Goal: Navigation & Orientation: Find specific page/section

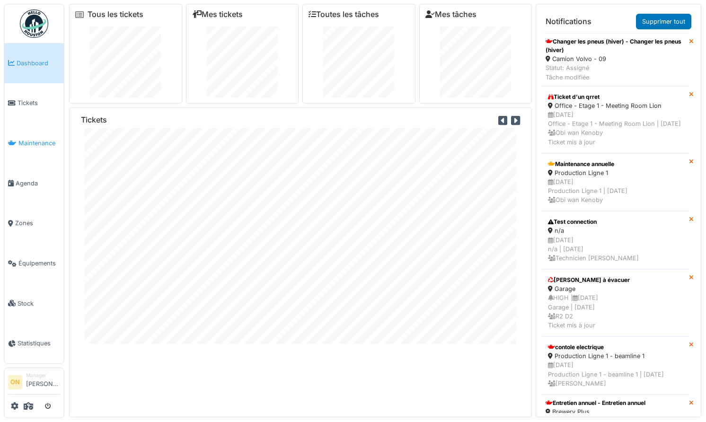
click at [27, 139] on span "Maintenance" at bounding box center [39, 143] width 42 height 9
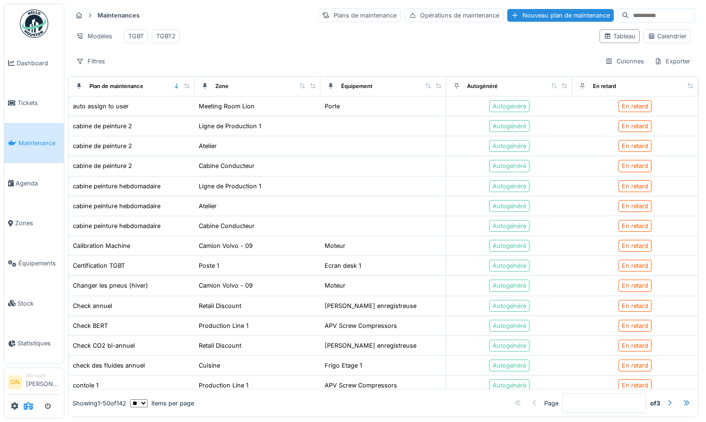
click at [26, 406] on icon at bounding box center [28, 406] width 9 height 8
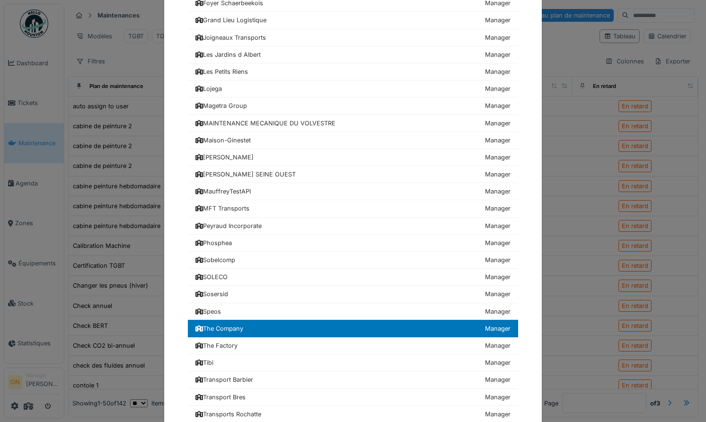
scroll to position [167, 0]
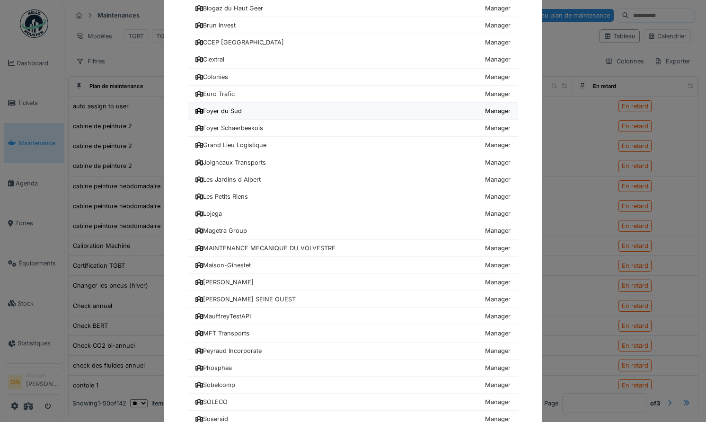
click at [247, 109] on link "Foyer du Sud Manager" at bounding box center [353, 111] width 330 height 17
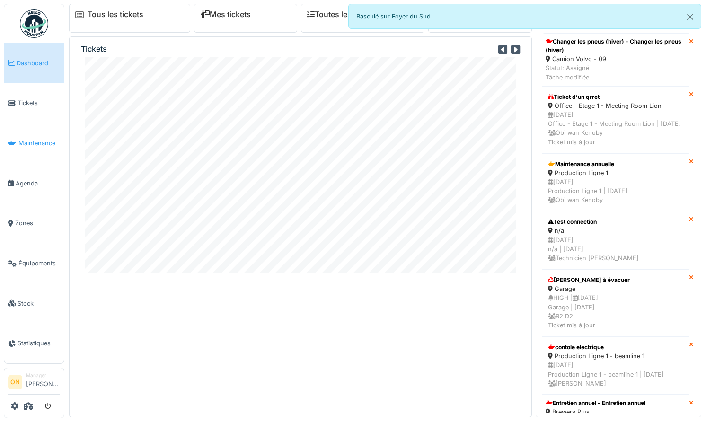
click at [22, 139] on span "Maintenance" at bounding box center [39, 143] width 42 height 9
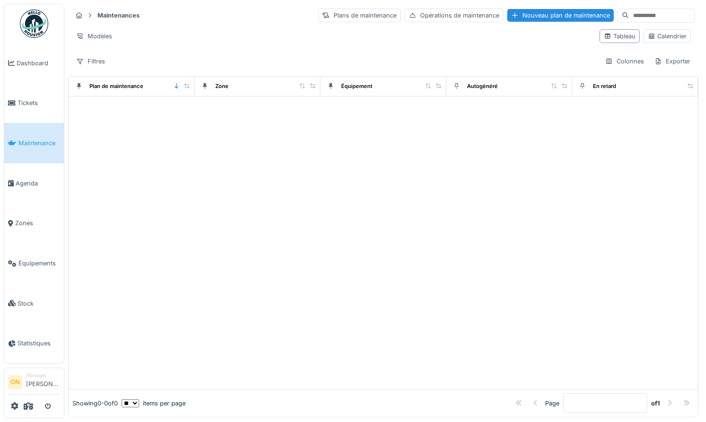
click at [26, 180] on span "Agenda" at bounding box center [38, 183] width 44 height 9
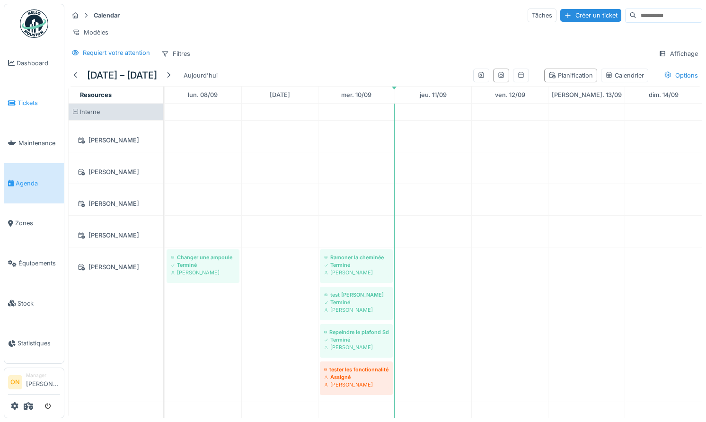
click at [25, 100] on span "Tickets" at bounding box center [39, 102] width 43 height 9
click at [124, 52] on div "Requiert votre attention" at bounding box center [116, 52] width 67 height 9
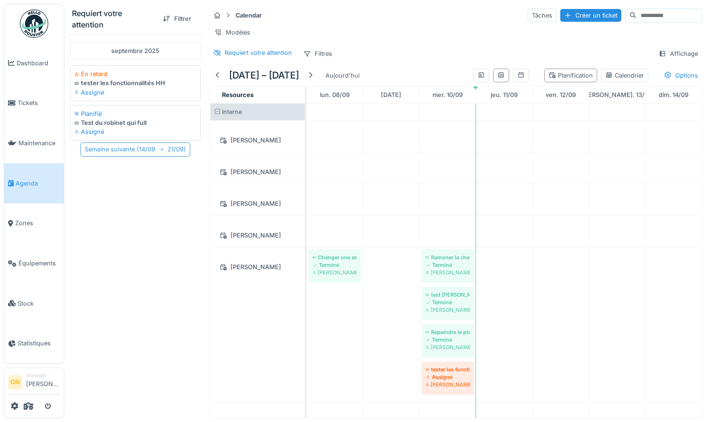
click at [126, 152] on div "Semaine suivante ( 14/09 21/09 )" at bounding box center [135, 149] width 110 height 14
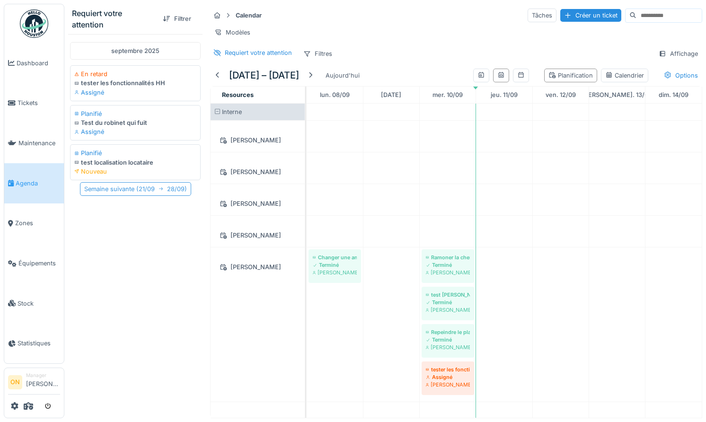
click at [115, 193] on div "Semaine suivante ( 21/09 28/09 )" at bounding box center [135, 189] width 111 height 14
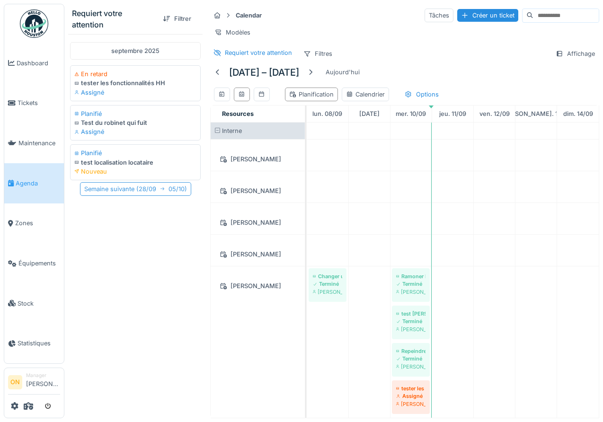
click at [153, 188] on div "Semaine suivante ( 28/09 05/10 )" at bounding box center [135, 189] width 111 height 14
click at [360, 91] on div "Calendrier" at bounding box center [365, 94] width 39 height 9
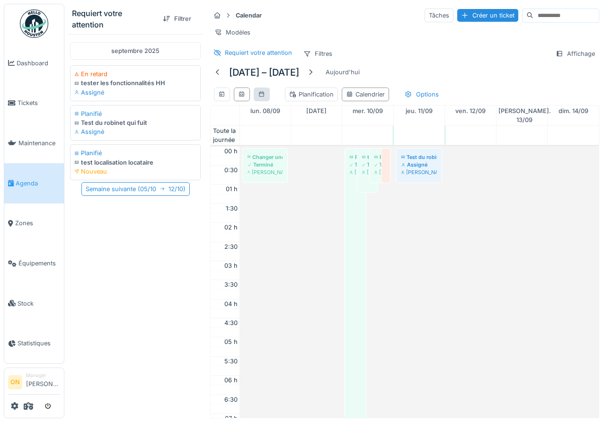
click at [265, 95] on div at bounding box center [262, 95] width 16 height 14
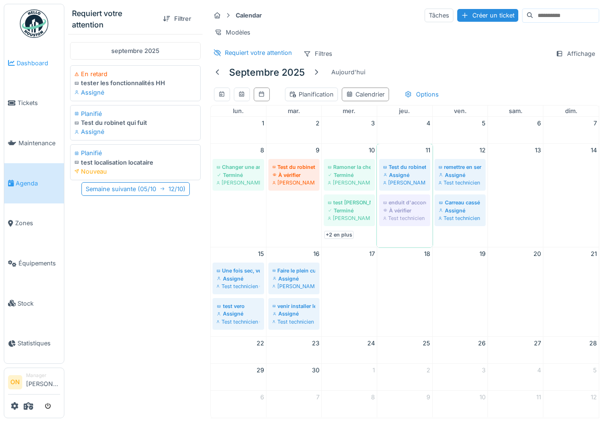
click at [33, 71] on link "Dashboard" at bounding box center [34, 63] width 60 height 40
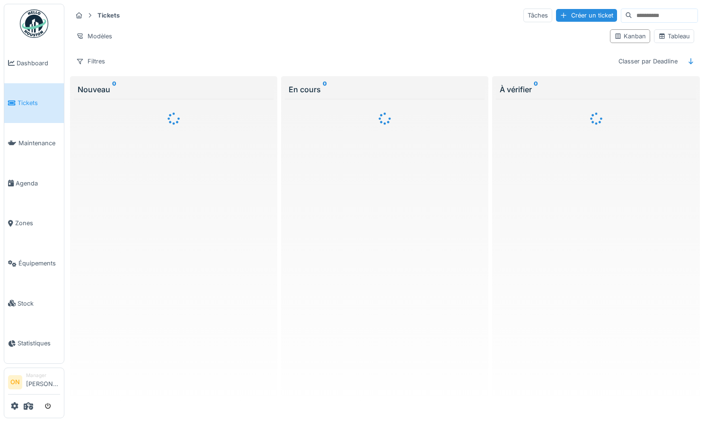
click at [644, 14] on input at bounding box center [664, 15] width 65 height 13
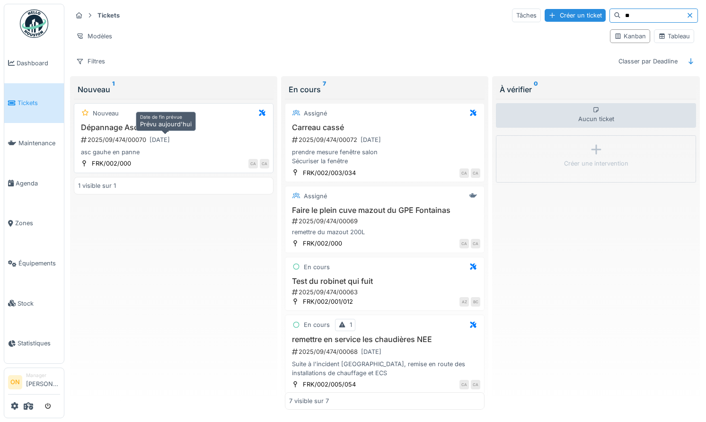
type input "**"
click at [157, 140] on div "11/09/2025" at bounding box center [160, 139] width 20 height 9
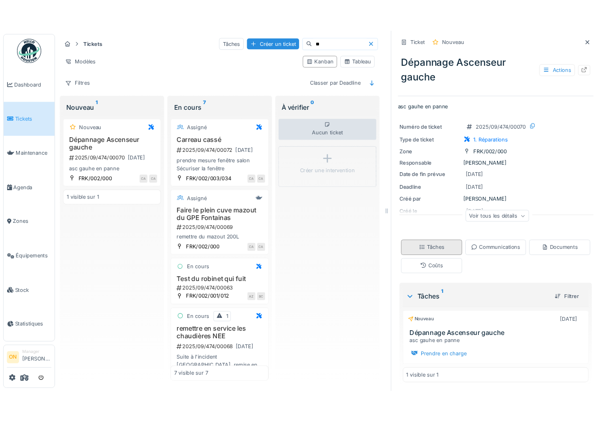
scroll to position [2, 0]
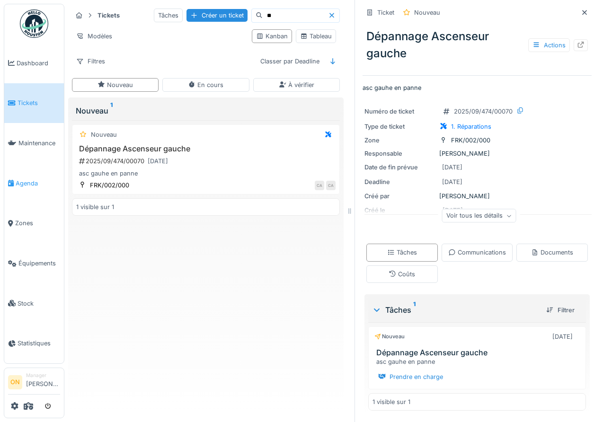
drag, startPoint x: 115, startPoint y: 265, endPoint x: 46, endPoint y: 183, distance: 107.5
click at [111, 257] on div "Nouveau Dépannage Ascenseur gauche 2025/09/474/00070 11/09/2025 asc gauhe en pa…" at bounding box center [206, 265] width 268 height 291
click at [17, 163] on link "Agenda" at bounding box center [34, 183] width 60 height 40
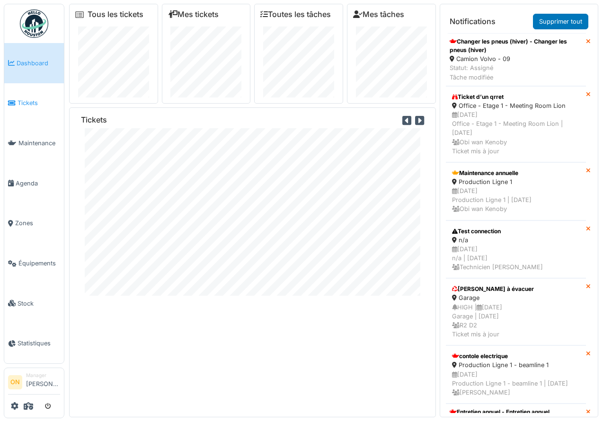
click at [19, 102] on span "Tickets" at bounding box center [39, 102] width 43 height 9
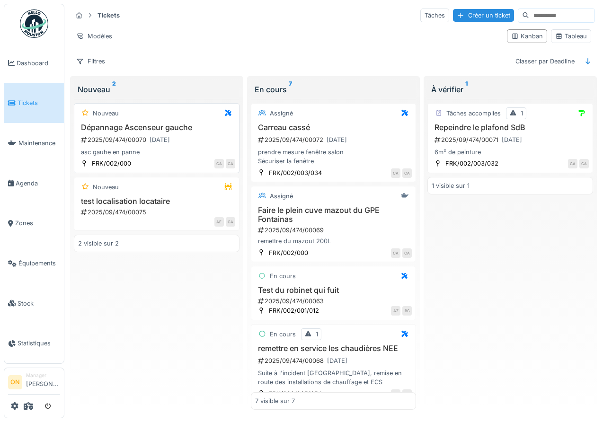
click at [150, 116] on div "Nouveau" at bounding box center [156, 113] width 157 height 12
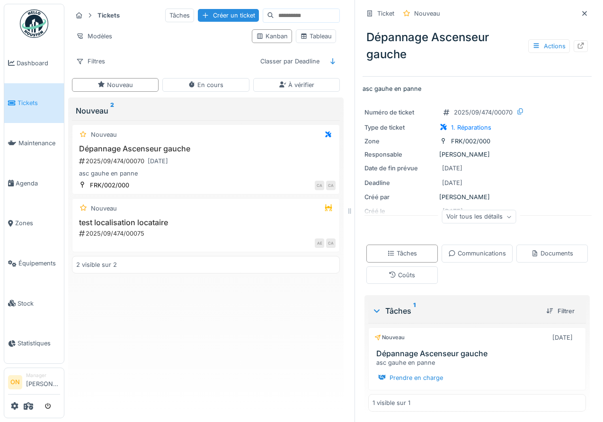
scroll to position [2, 0]
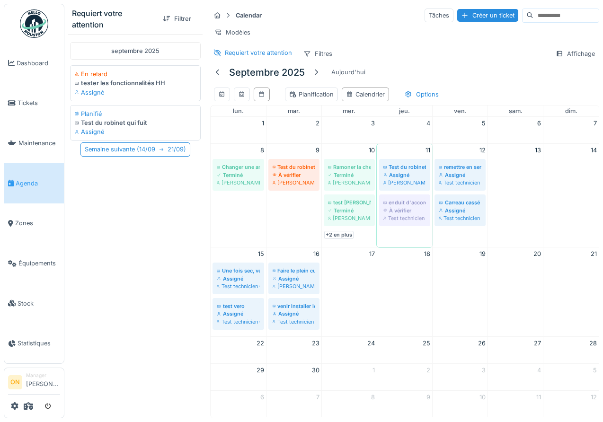
click at [117, 184] on div "[DATE] En retard tester les fonctionnalités HH Assigné Planifié Test du robinet…" at bounding box center [135, 224] width 134 height 380
click at [116, 150] on div "Semaine suivante ( 14/09 21/09 )" at bounding box center [135, 149] width 110 height 14
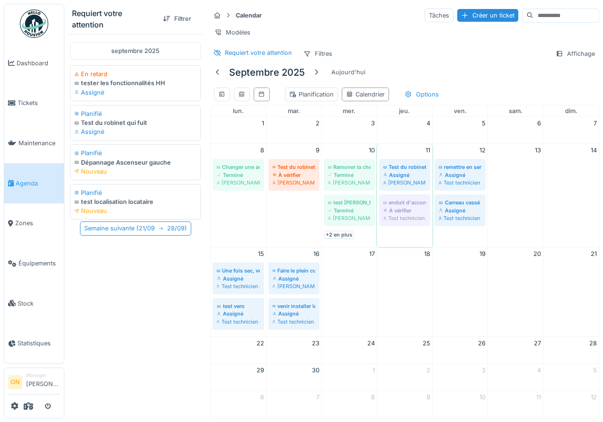
click at [112, 256] on div "septembre 2025 En retard tester les fonctionnalités HH Assigné Planifié Test du…" at bounding box center [135, 224] width 134 height 380
click at [30, 107] on link "Tickets" at bounding box center [34, 103] width 60 height 40
click at [138, 279] on div "septembre 2025 En retard tester les fonctionnalités HH Assigné Planifié Test du…" at bounding box center [135, 224] width 134 height 380
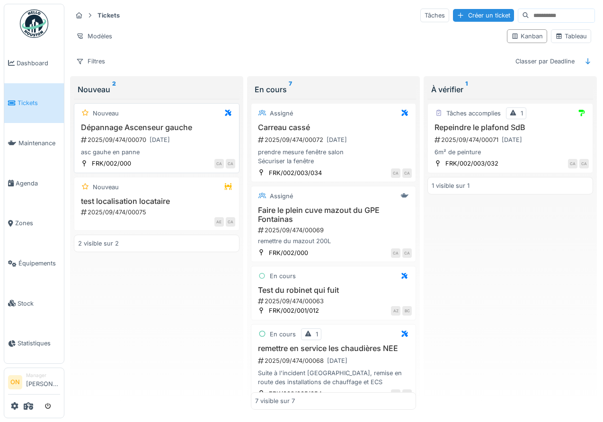
click at [167, 122] on div "Nouveau Dépannage Ascenseur gauche 2025/09/474/00070 [DATE] asc gauhe en panne …" at bounding box center [157, 138] width 166 height 70
click at [104, 126] on h3 "Dépannage Ascenseur gauche" at bounding box center [156, 127] width 157 height 9
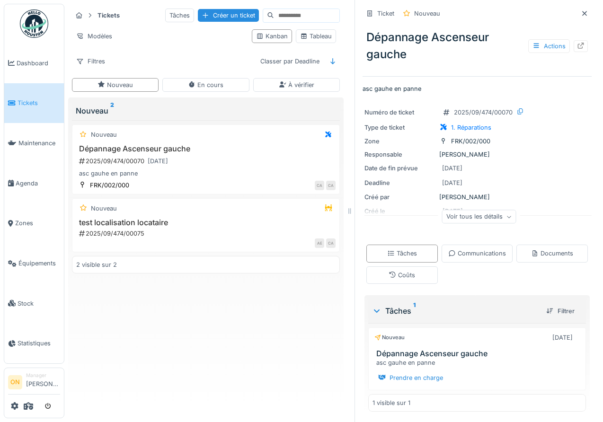
click at [418, 179] on div "Deadline" at bounding box center [399, 182] width 71 height 9
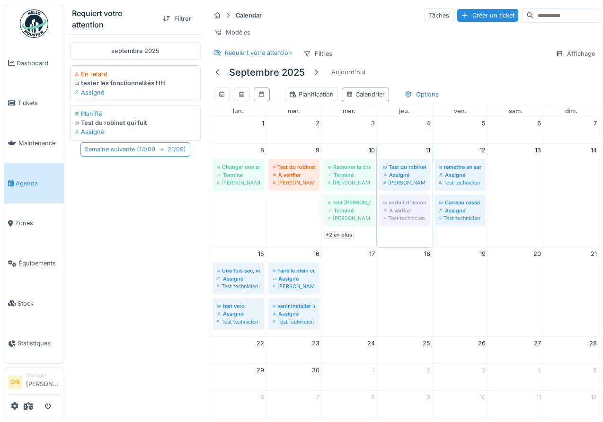
click at [134, 151] on div "Semaine suivante ( 14/09 21/09 )" at bounding box center [135, 149] width 110 height 14
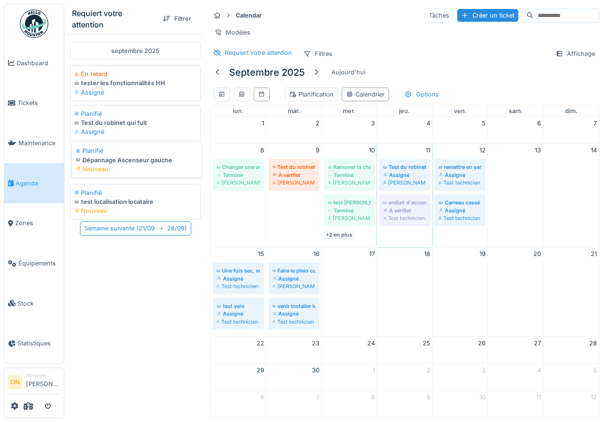
click at [131, 161] on div "Dépannage Ascenseur gauche" at bounding box center [137, 160] width 122 height 9
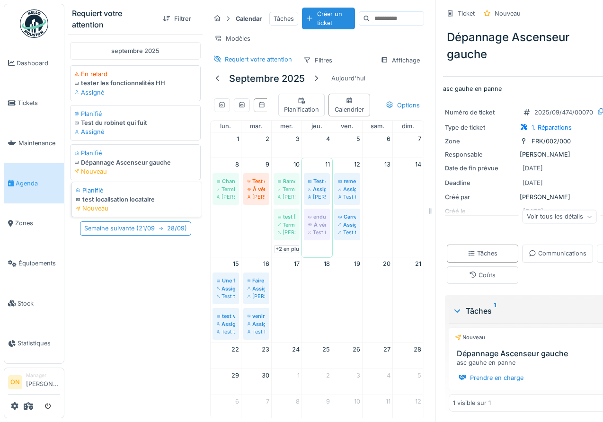
click at [117, 205] on div "Nouveau" at bounding box center [137, 208] width 122 height 9
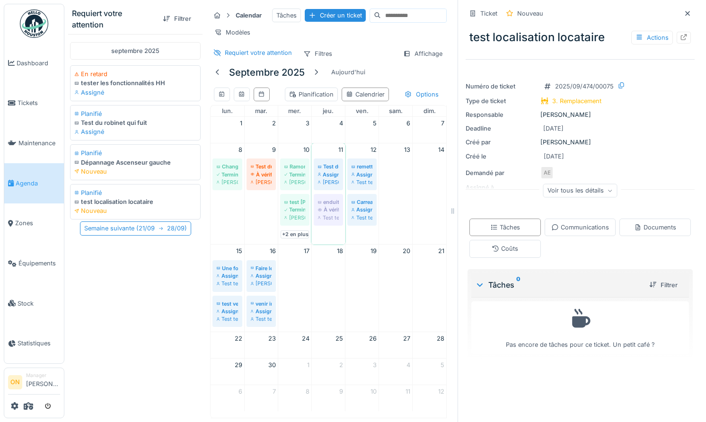
click at [566, 188] on div "Voir tous les détails" at bounding box center [580, 191] width 74 height 14
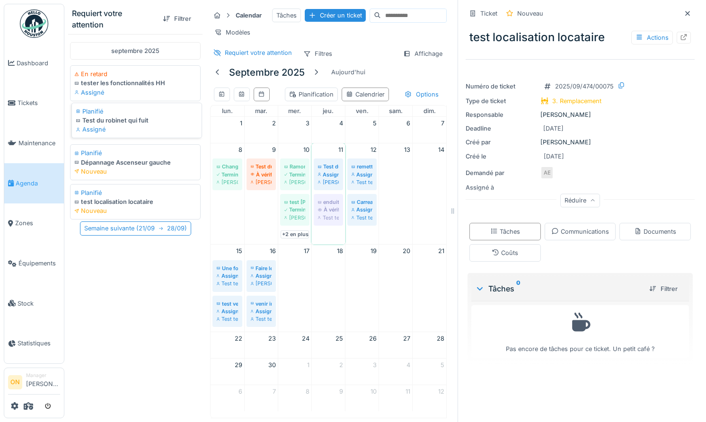
click at [122, 130] on div "Assigné" at bounding box center [137, 129] width 122 height 9
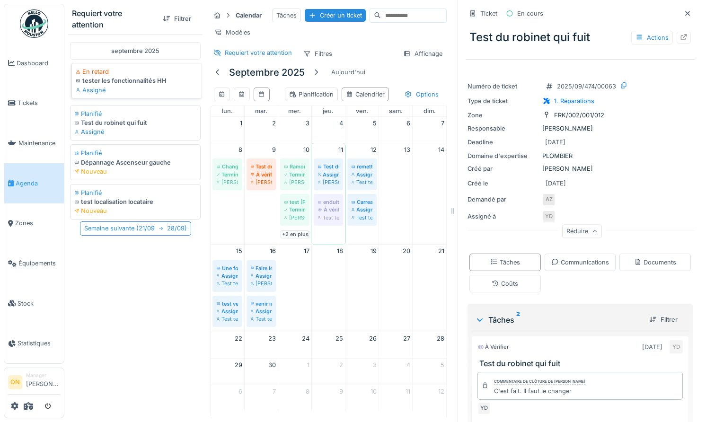
click at [128, 81] on div "tester les fonctionnalités HH" at bounding box center [137, 80] width 122 height 9
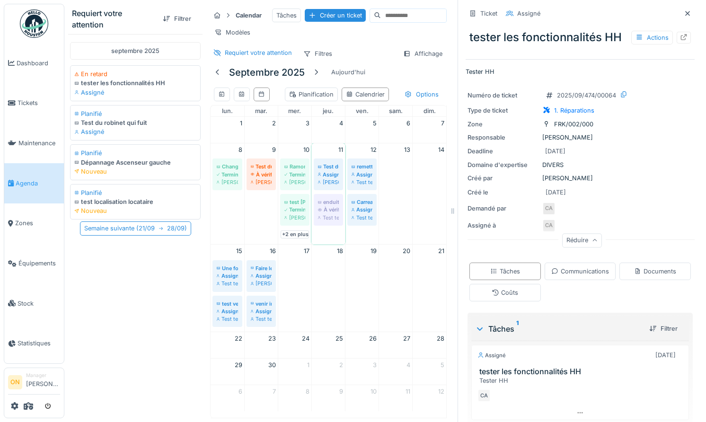
scroll to position [31, 0]
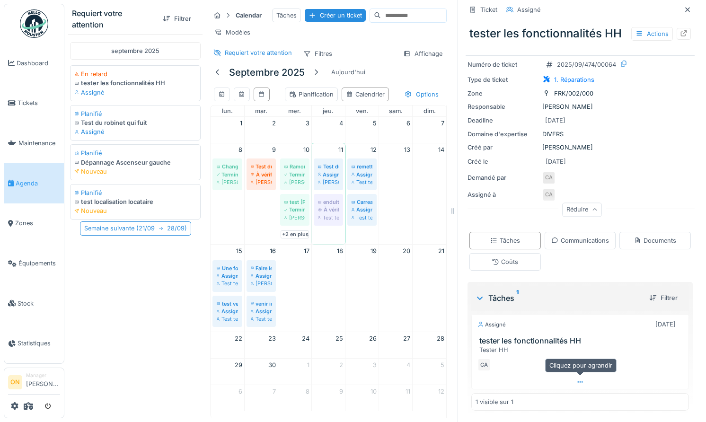
click at [580, 380] on icon at bounding box center [580, 382] width 8 height 6
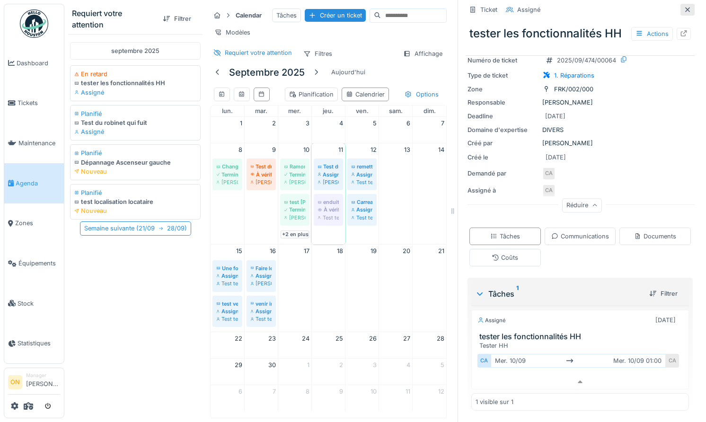
click at [602, 7] on icon at bounding box center [688, 10] width 8 height 6
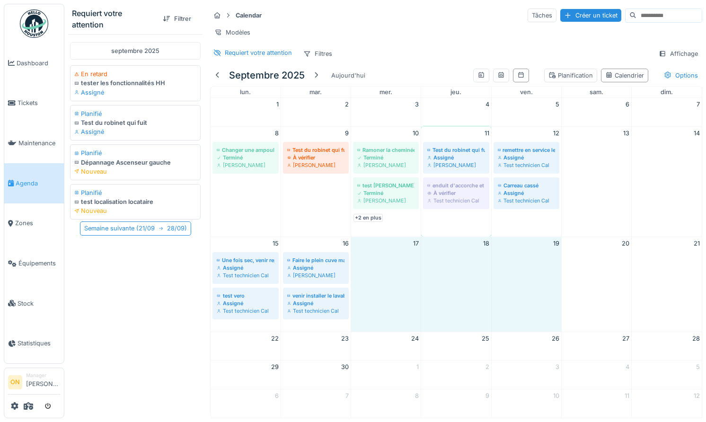
drag, startPoint x: 361, startPoint y: 274, endPoint x: 510, endPoint y: 270, distance: 148.6
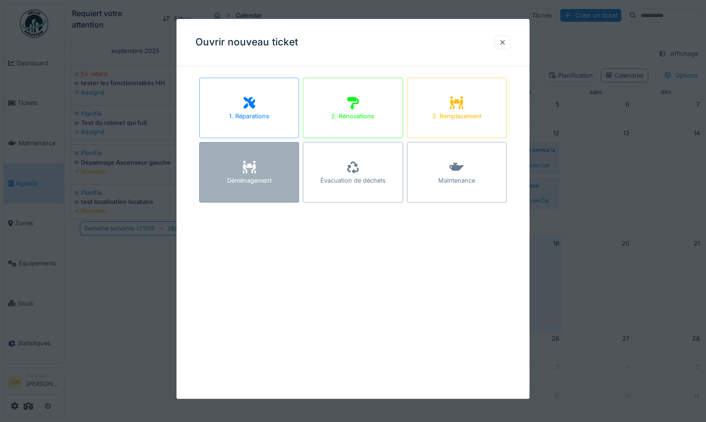
click at [257, 161] on div "Déménagement" at bounding box center [249, 172] width 100 height 61
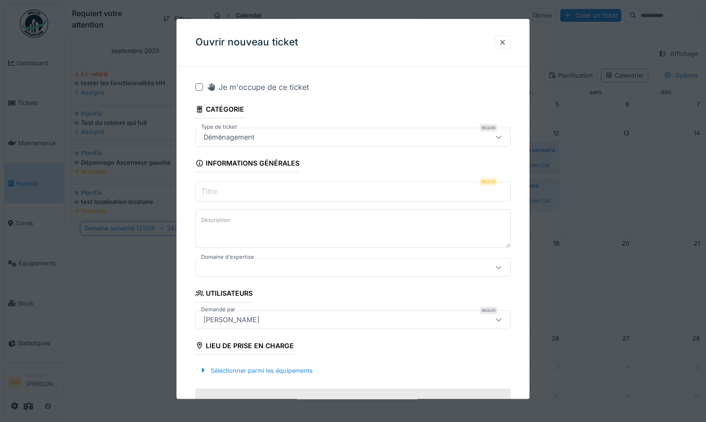
click at [141, 260] on div at bounding box center [353, 211] width 706 height 422
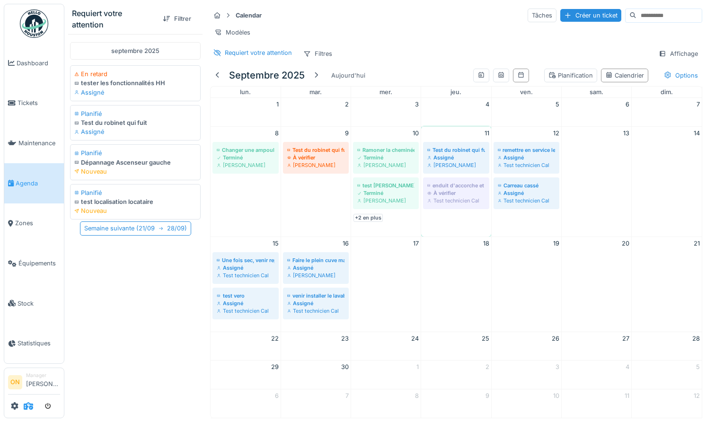
click at [27, 406] on icon at bounding box center [28, 406] width 9 height 8
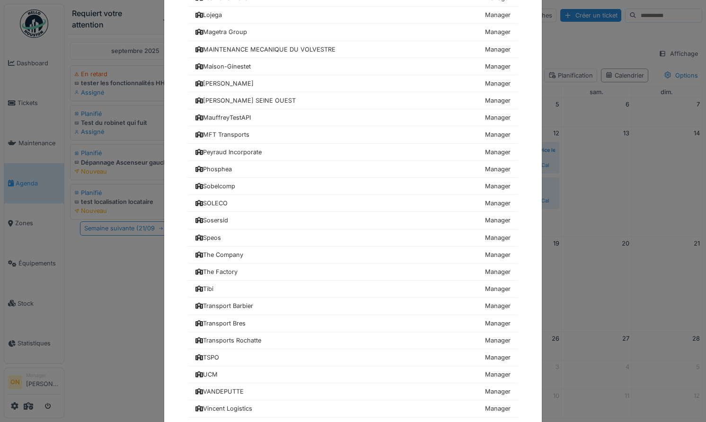
scroll to position [425, 0]
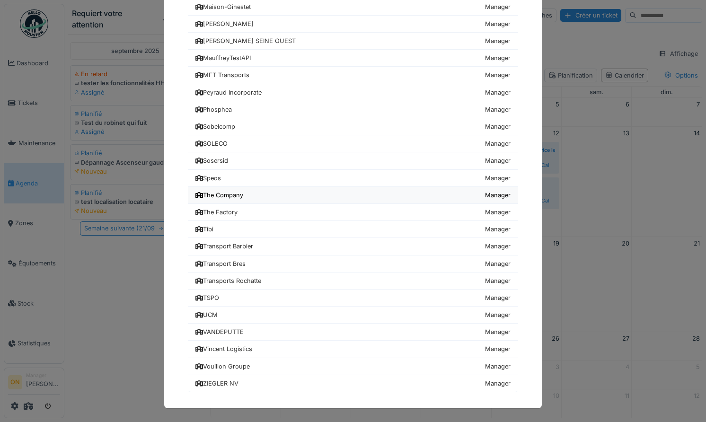
click at [267, 196] on link "The Company Manager" at bounding box center [353, 195] width 330 height 17
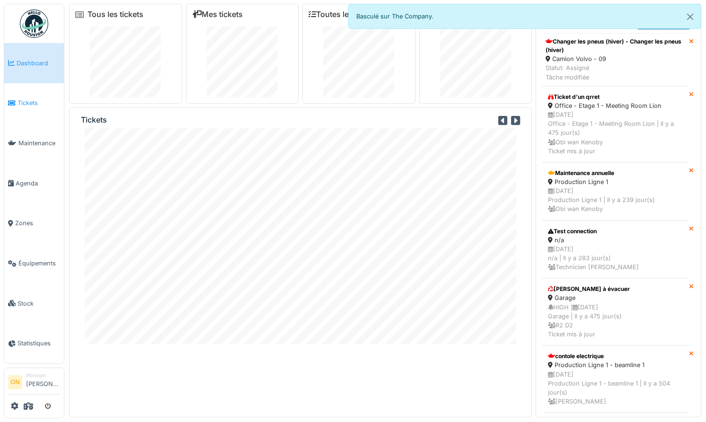
click at [34, 100] on span "Tickets" at bounding box center [39, 102] width 43 height 9
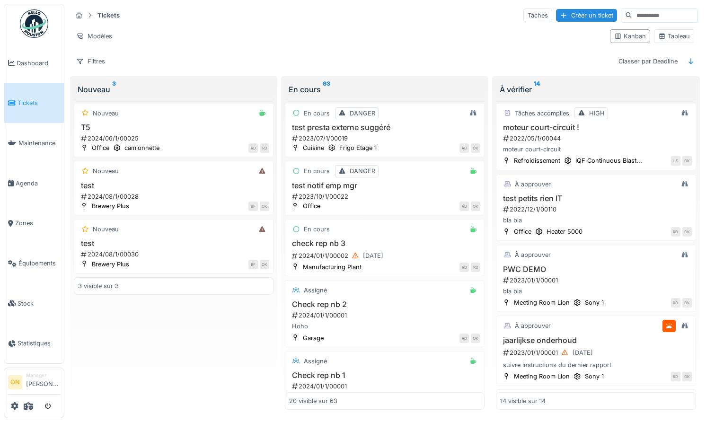
click at [220, 73] on div "Tickets Tâches Créer un ticket Modèles Kanban Tableau Filtres Classer par Deadl…" at bounding box center [385, 211] width 634 height 414
click at [302, 52] on div "Tickets Tâches Créer un ticket Modèles Kanban Tableau Filtres Classer par Deadl…" at bounding box center [385, 38] width 634 height 69
